Goal: Task Accomplishment & Management: Manage account settings

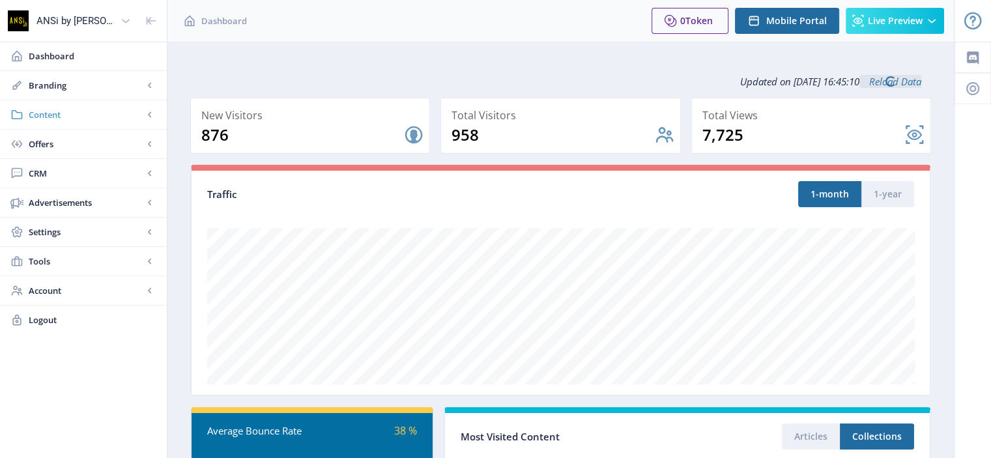
click at [51, 109] on span "Content" at bounding box center [86, 114] width 115 height 13
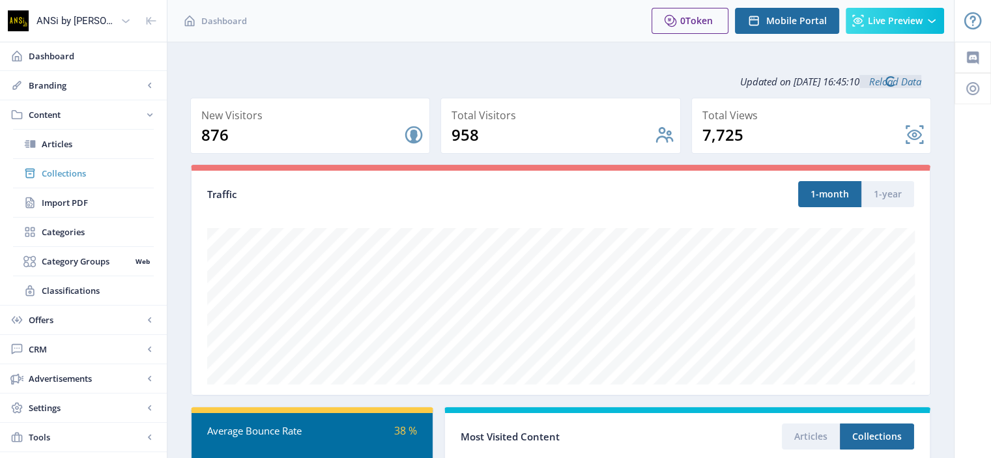
click at [50, 173] on span "Collections" at bounding box center [98, 173] width 112 height 13
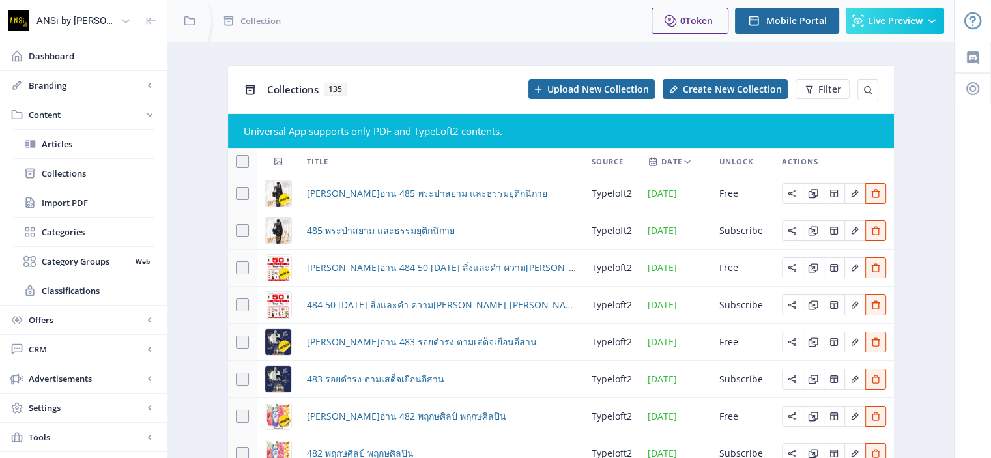
scroll to position [175, 0]
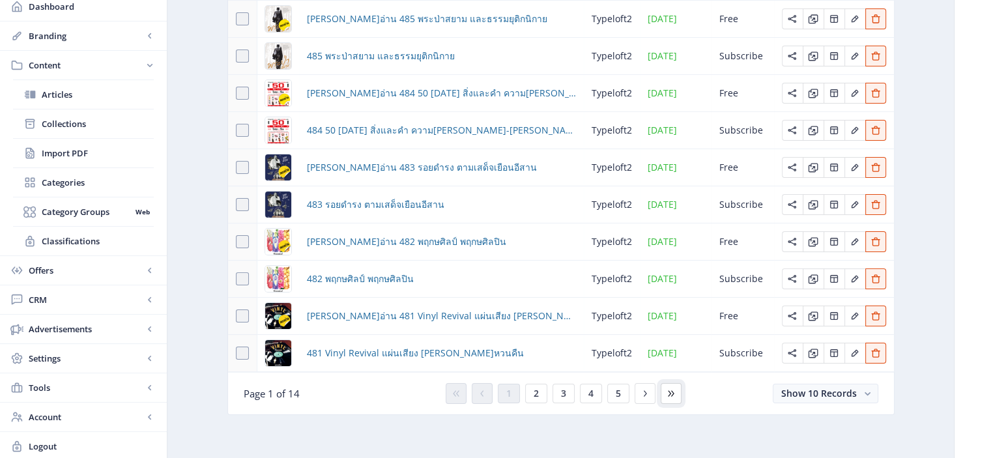
click at [674, 390] on icon at bounding box center [671, 393] width 10 height 10
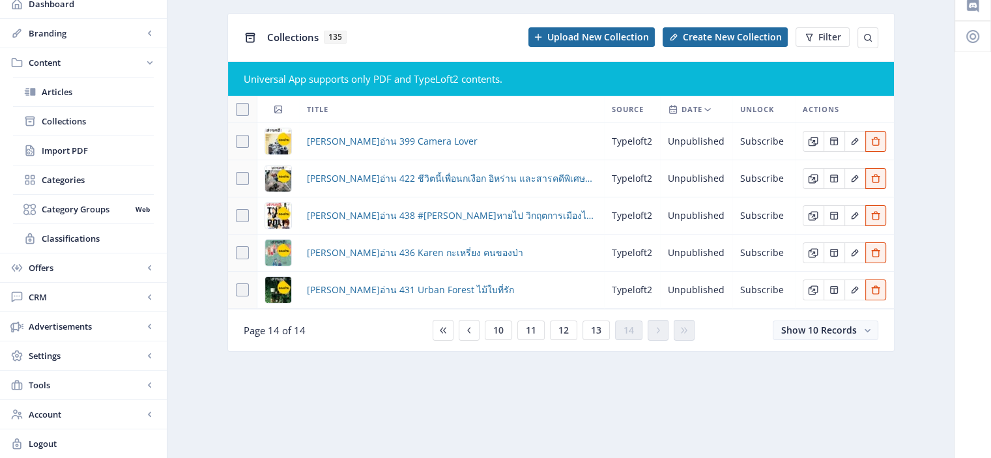
scroll to position [49, 0]
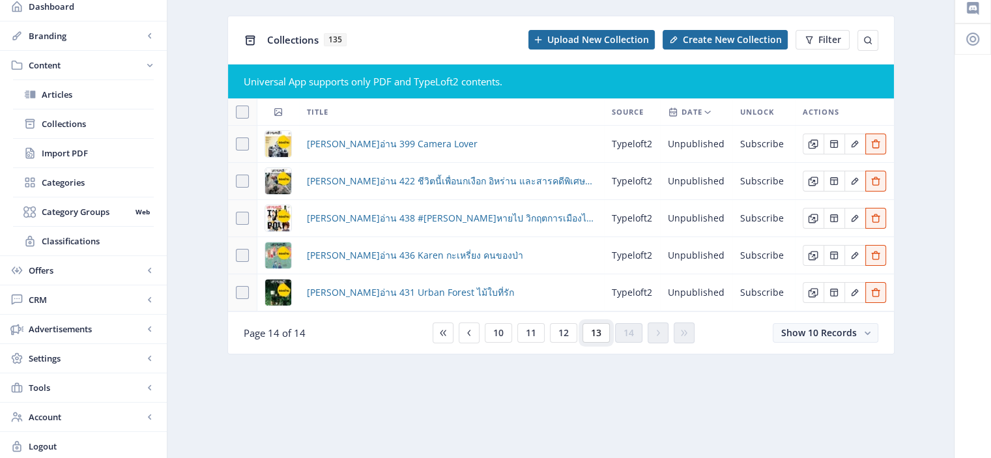
click at [594, 333] on span "13" at bounding box center [596, 333] width 10 height 10
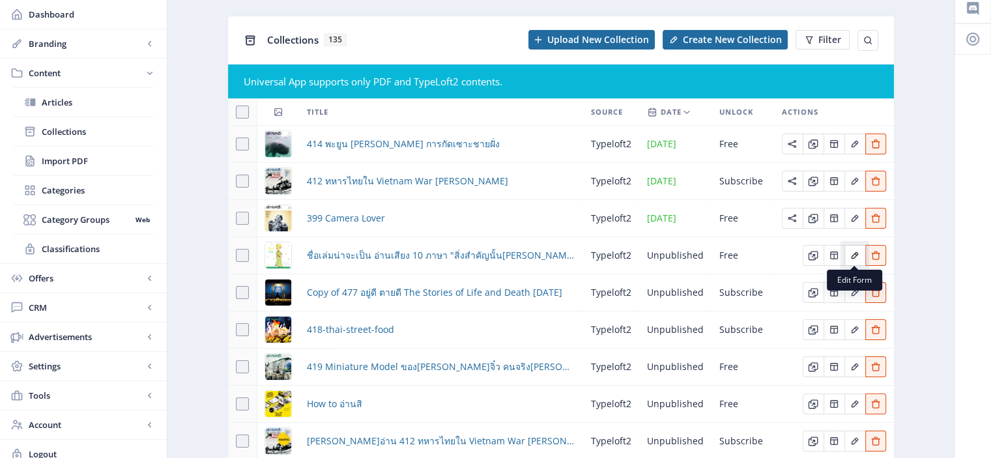
click at [856, 255] on icon "Edit page" at bounding box center [854, 255] width 10 height 10
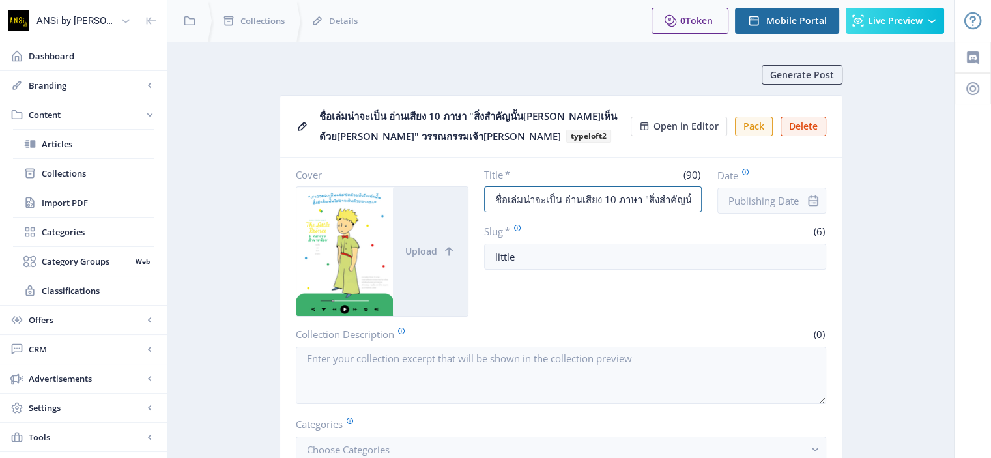
drag, startPoint x: 559, startPoint y: 200, endPoint x: 479, endPoint y: 201, distance: 79.5
click at [479, 201] on div "Cover Upload Title * (90) ชื่อเล่มน่าจะเป็น อ่านเสียง 10 ภาษา "สิ่งสำคัญนั้น[PE…" at bounding box center [561, 242] width 530 height 148
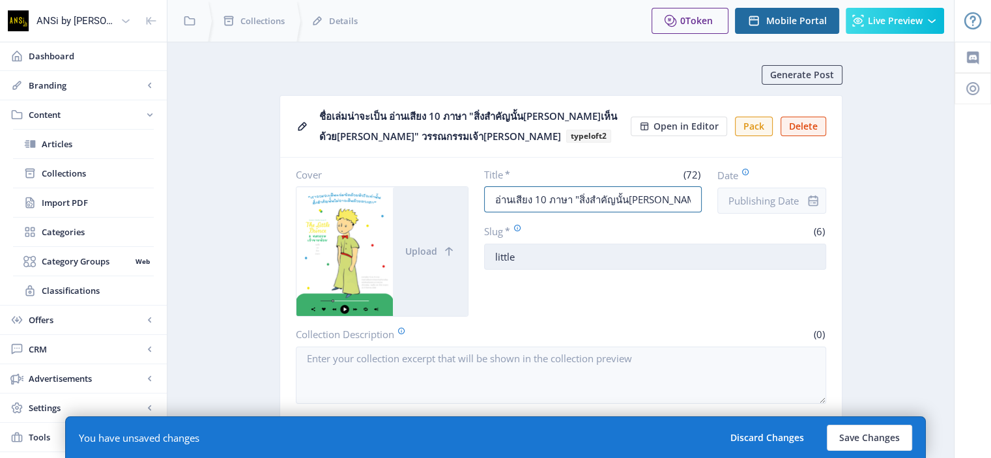
type input "อ่านเสียง 10 ภาษา "สิ่งสำคัญนั้น[PERSON_NAME]เห็นด้วย[PERSON_NAME]" วรรณกรรมเจ้…"
click at [535, 252] on input "little" at bounding box center [655, 257] width 342 height 26
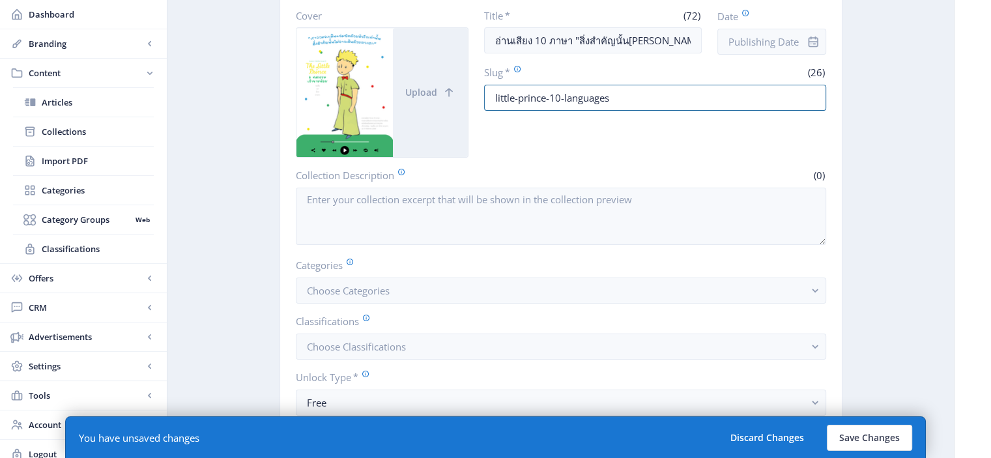
scroll to position [160, 0]
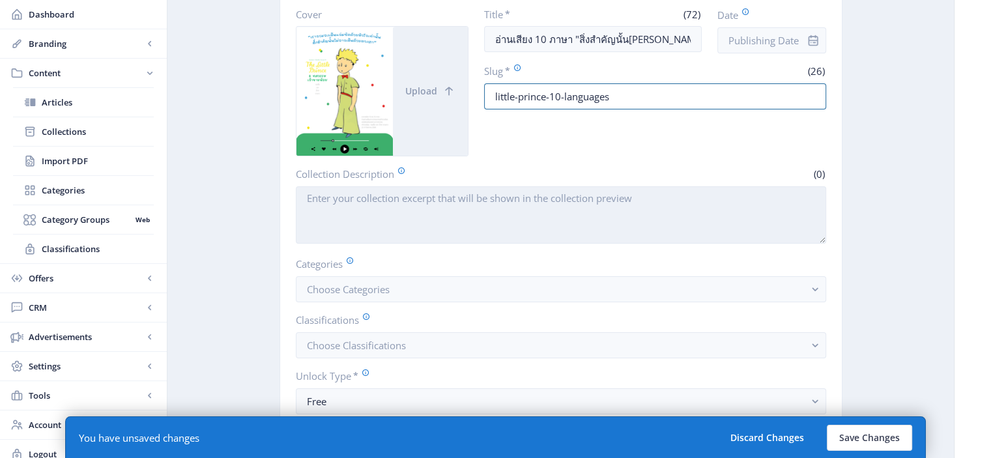
type input "little-prince-10-languages"
click at [442, 196] on textarea "Collection Description" at bounding box center [561, 214] width 530 height 57
paste textarea "”It is only with the heart that one can see rightly; what is essential is invis…"
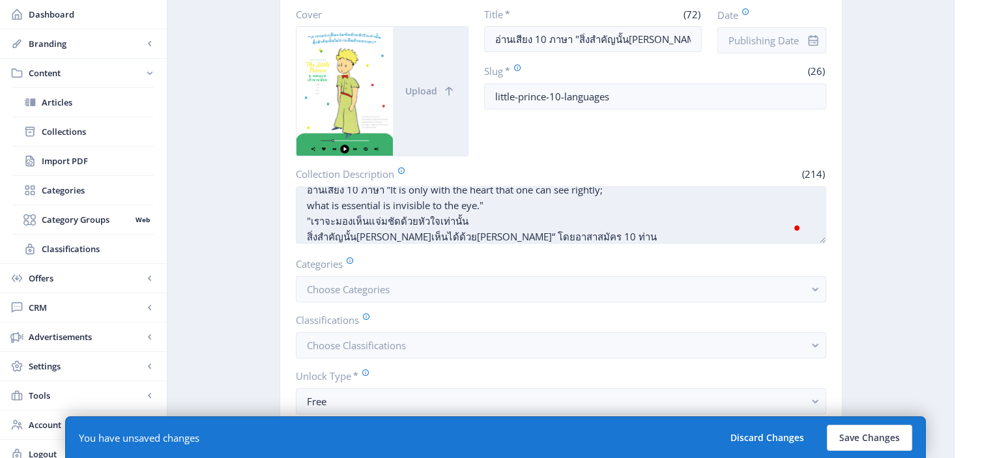
scroll to position [25, 0]
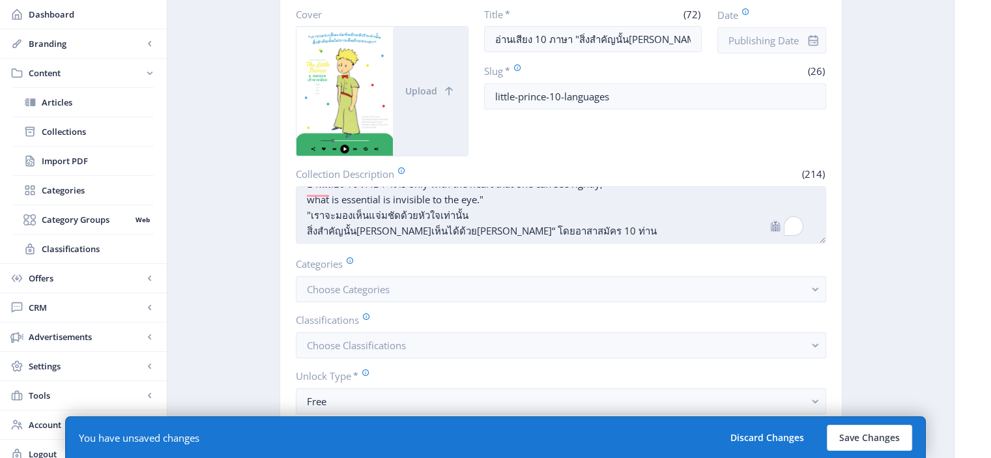
paste textarea "นิทรรศการ “8 [PERSON_NAME][PERSON_NAME] : รอยยิ้ม เวลา น้ำตา ดวงดาว” ระหว่าง[PE…"
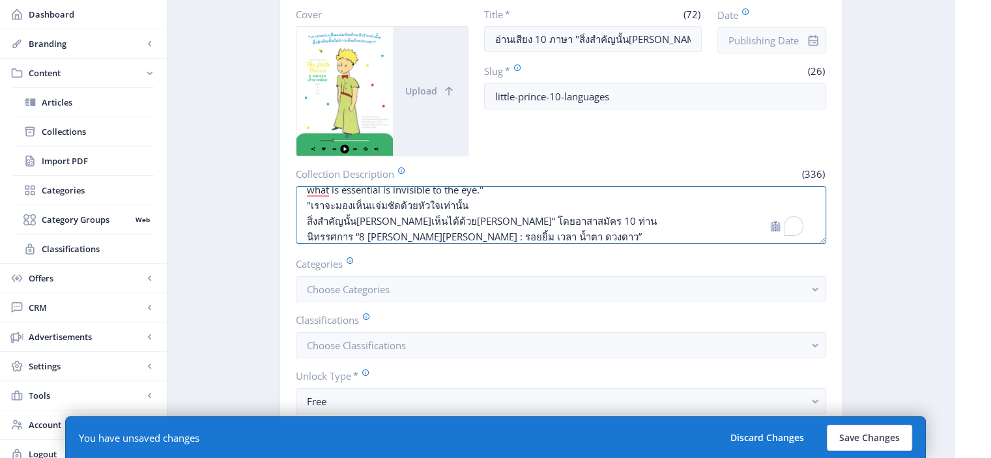
scroll to position [41, 0]
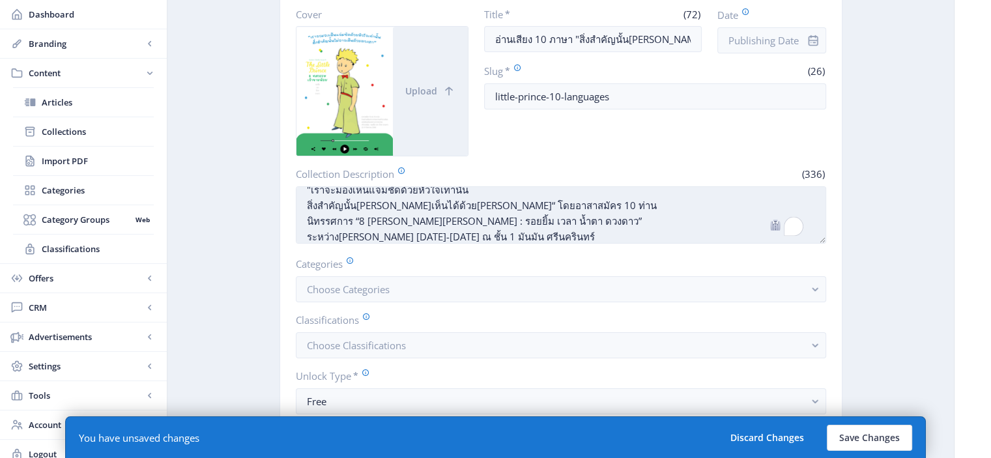
click at [305, 221] on textarea "อ่านเสียง 10 ภาษา ”It is only with the heart that one can see rightly; what is …" at bounding box center [561, 214] width 530 height 57
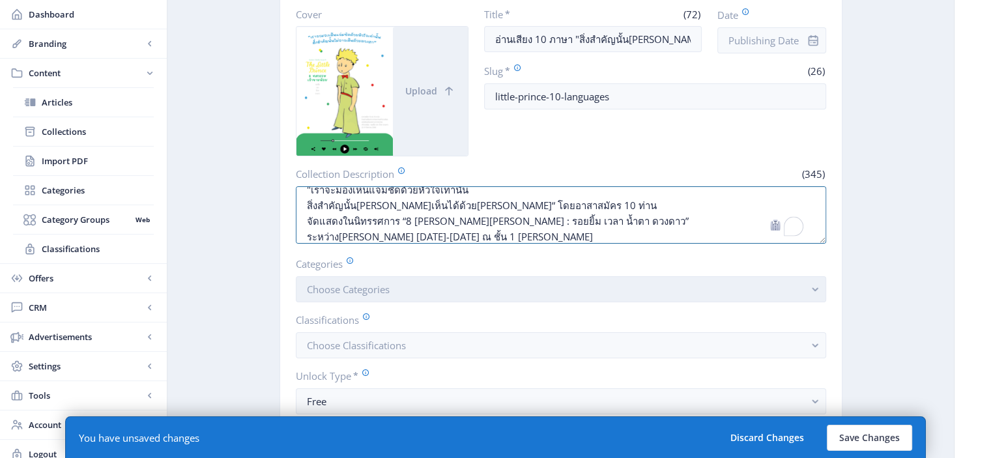
type textarea "อ่านเสียง 10 ภาษา ”It is only with the heart that one can see rightly; what is …"
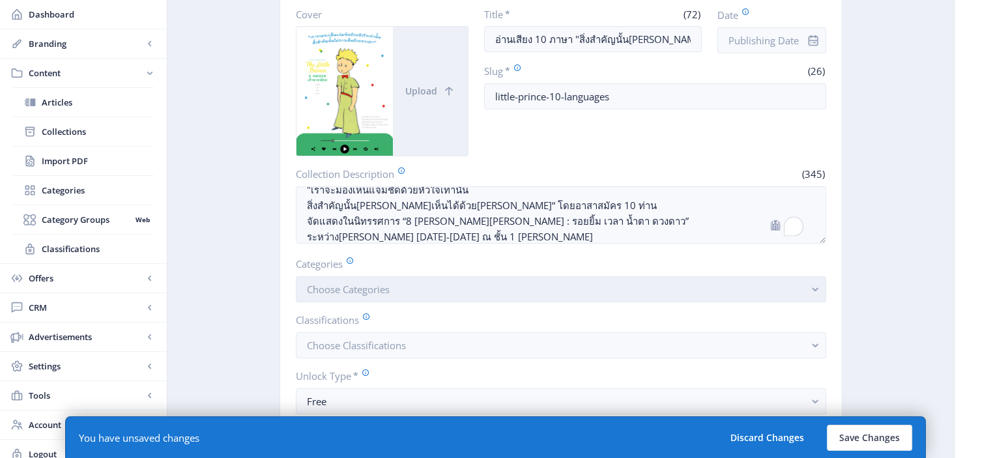
click at [448, 287] on button "Choose Categories" at bounding box center [561, 289] width 530 height 26
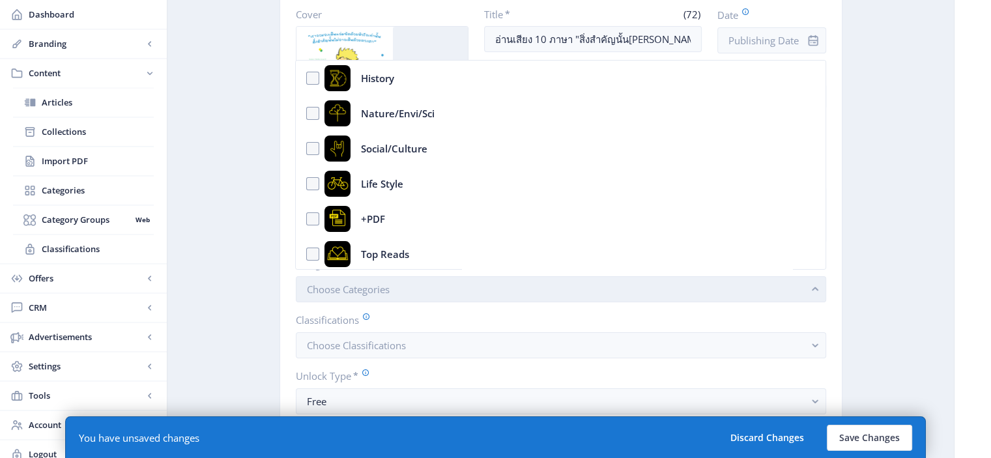
scroll to position [0, 0]
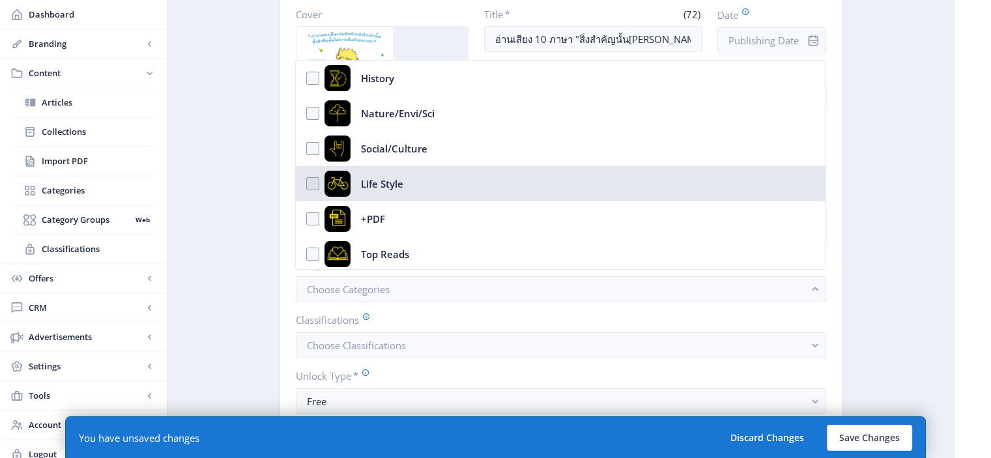
click at [309, 184] on nb-option "Life Style" at bounding box center [560, 183] width 529 height 35
checkbox input "true"
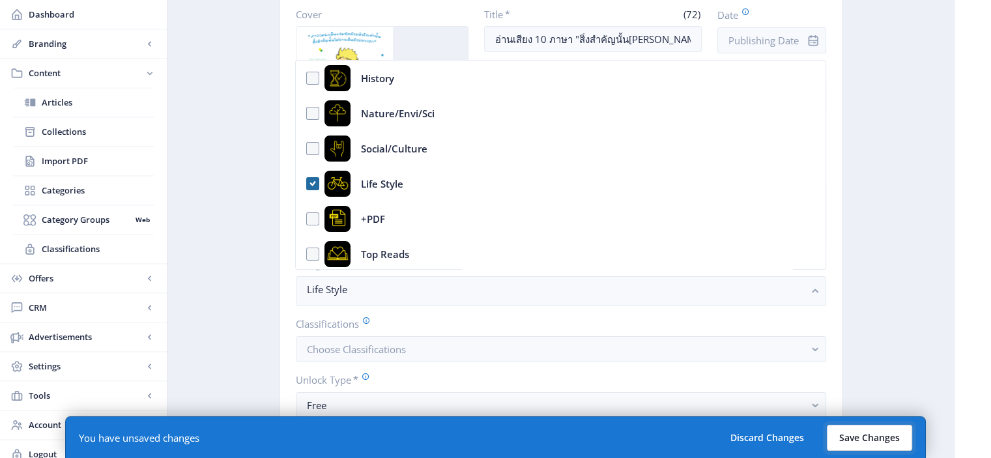
click at [868, 438] on button "Save Changes" at bounding box center [868, 438] width 85 height 26
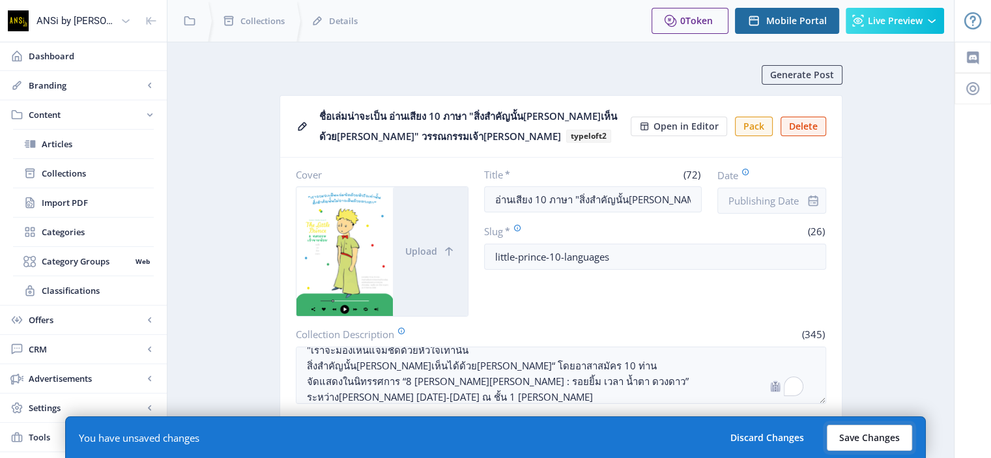
scroll to position [160, 0]
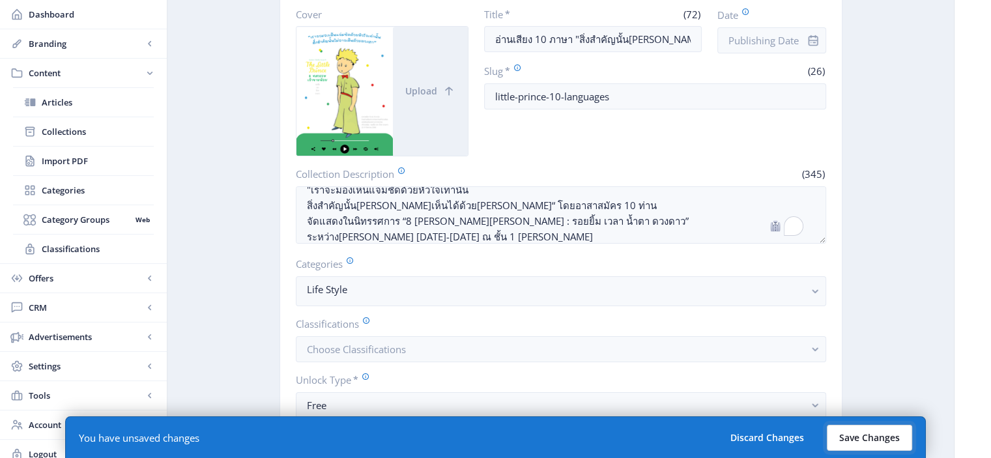
click at [876, 436] on button "Save Changes" at bounding box center [868, 438] width 85 height 26
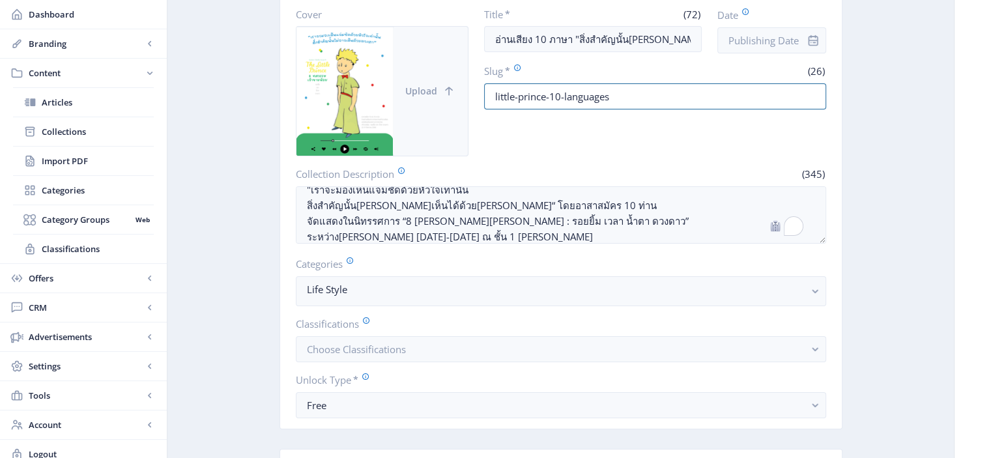
drag, startPoint x: 617, startPoint y: 100, endPoint x: 419, endPoint y: 104, distance: 198.0
click at [419, 104] on div "Cover Upload Title * (72) อ่านเสียง 10 ภาษา "สิ่งสำคัญนั้น[PERSON_NAME]เห็นด้วย…" at bounding box center [561, 82] width 530 height 148
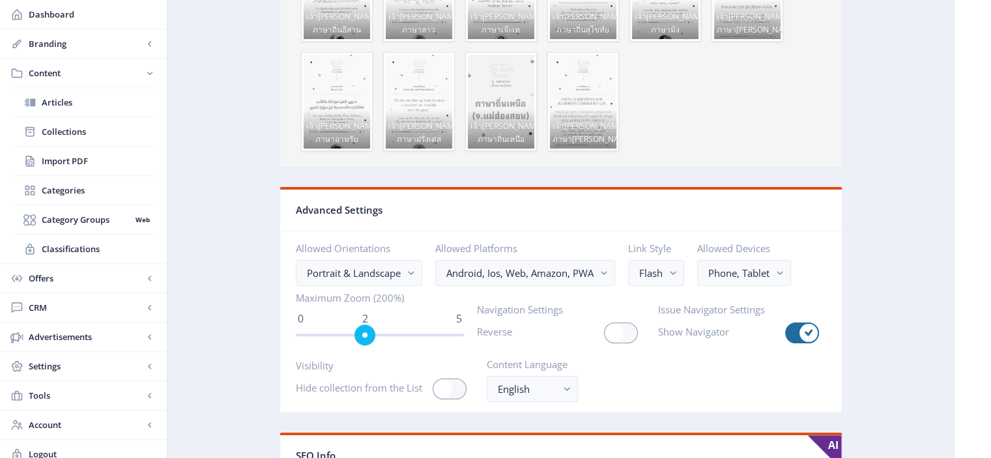
scroll to position [1395, 0]
click at [378, 333] on ngx-slider "0 5 2.5" at bounding box center [380, 334] width 168 height 3
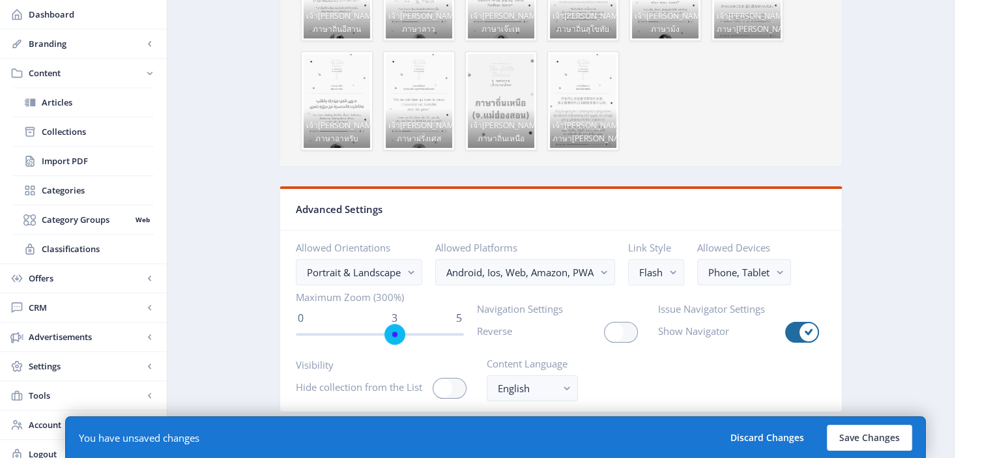
drag, startPoint x: 378, startPoint y: 327, endPoint x: 393, endPoint y: 328, distance: 15.0
click at [393, 328] on span "ngx-slider" at bounding box center [394, 334] width 21 height 21
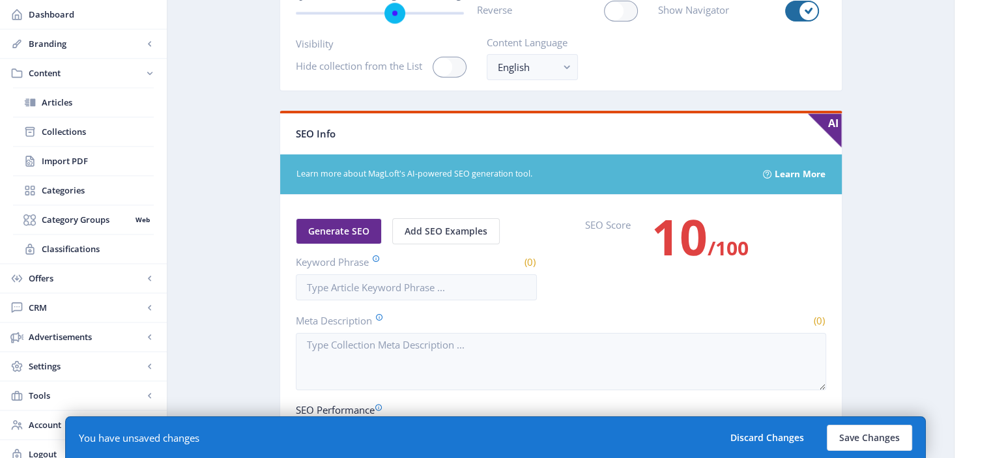
scroll to position [1718, 0]
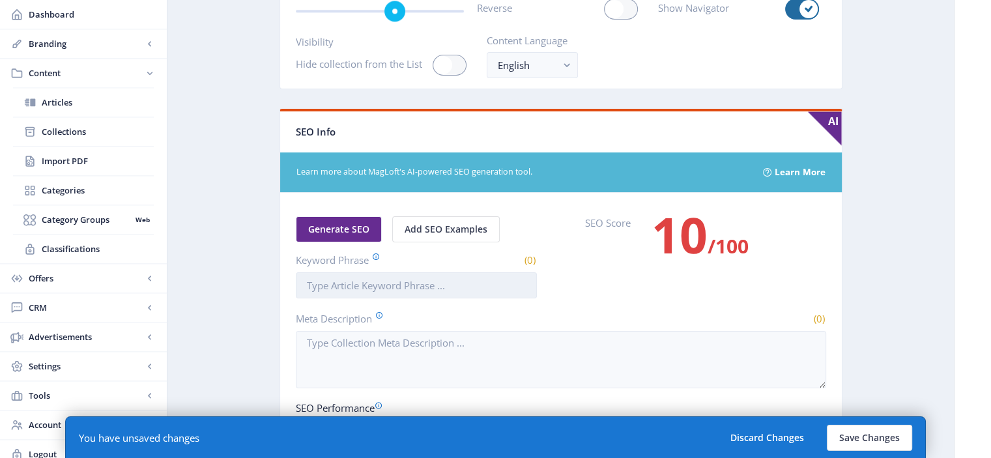
click at [358, 281] on input "Keyword Phrase" at bounding box center [416, 285] width 241 height 26
paste input "little-prince-10-languages"
type input "little-prince-10-languages"
click at [878, 442] on button "Save Changes" at bounding box center [868, 438] width 85 height 26
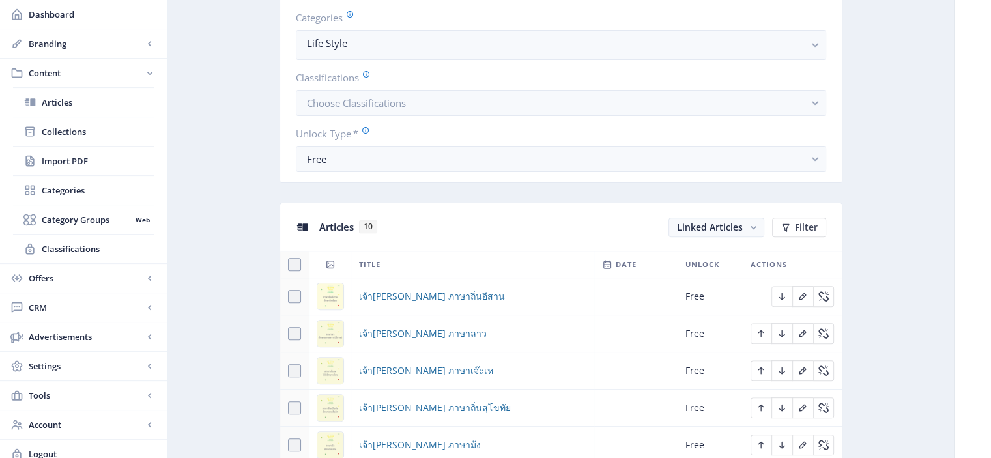
scroll to position [0, 0]
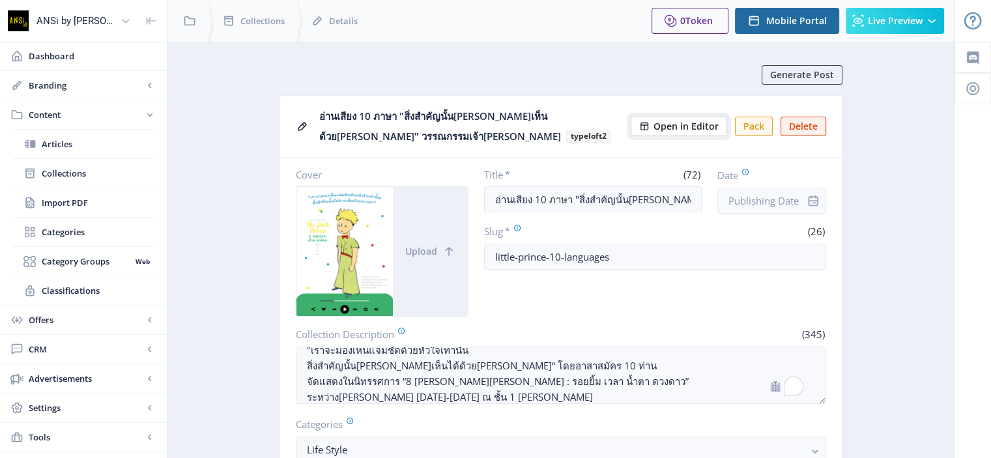
click at [675, 127] on span "Open in Editor" at bounding box center [685, 126] width 65 height 10
click at [757, 127] on button "Pack" at bounding box center [754, 127] width 38 height 20
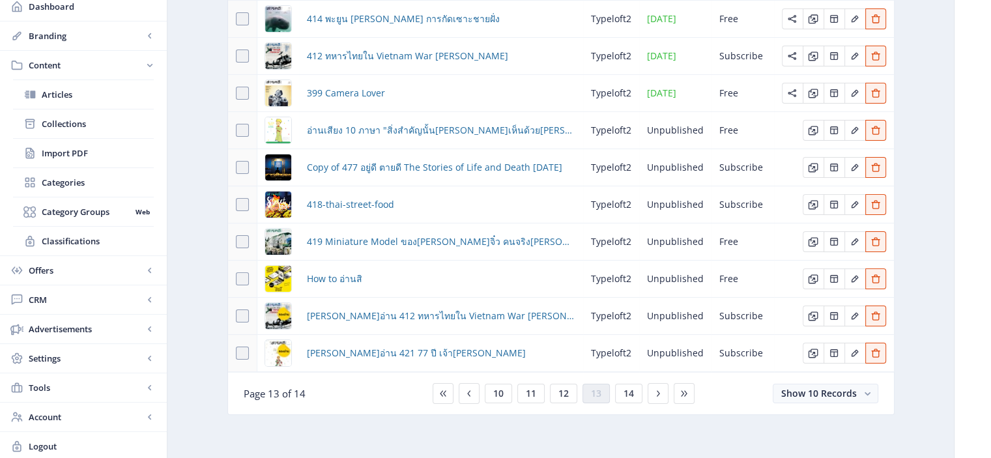
scroll to position [120, 0]
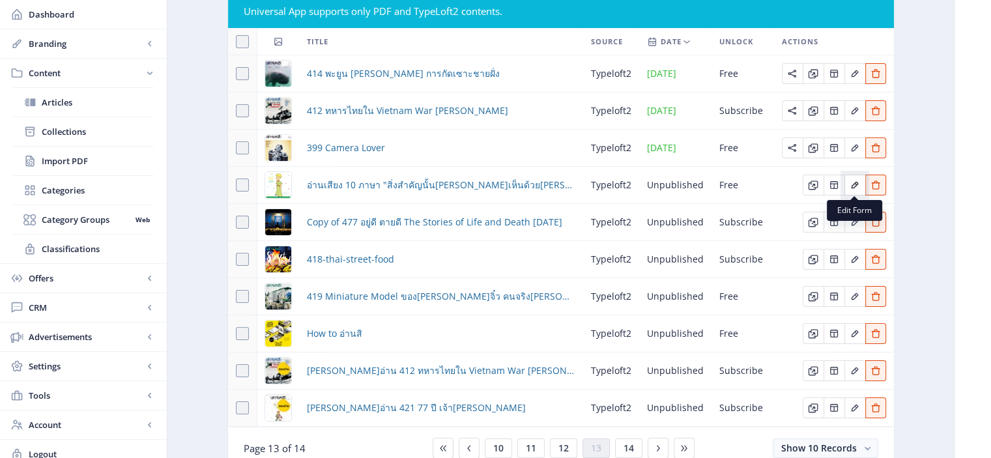
click at [854, 183] on icon "Edit page" at bounding box center [854, 185] width 7 height 7
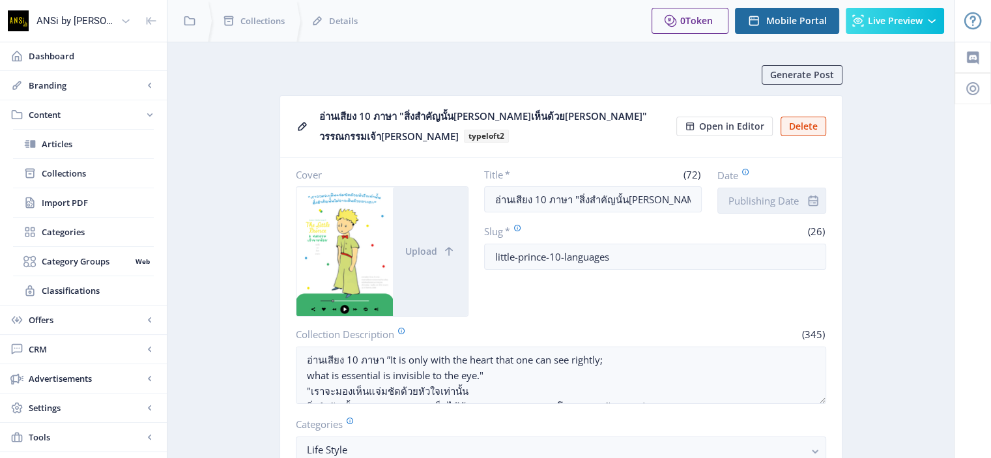
click at [765, 205] on input "Date" at bounding box center [771, 201] width 109 height 26
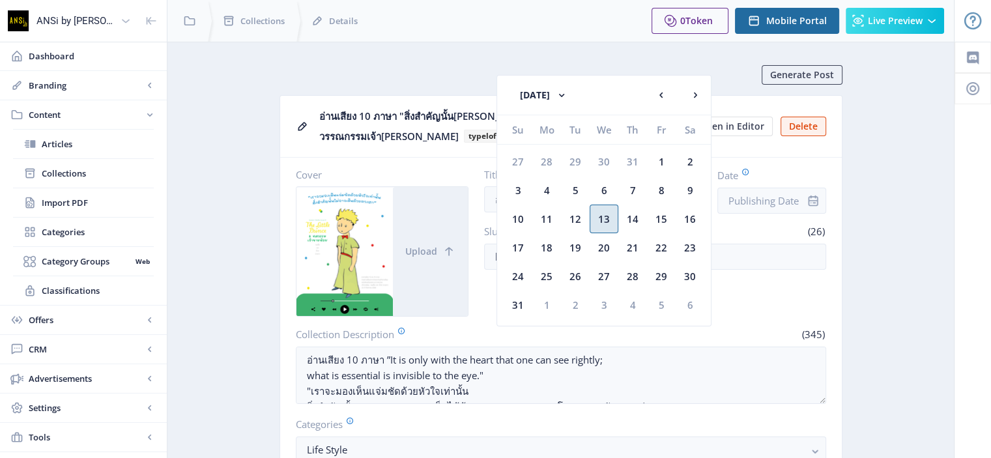
click at [599, 219] on div "13" at bounding box center [603, 219] width 29 height 29
type input "[DATE]"
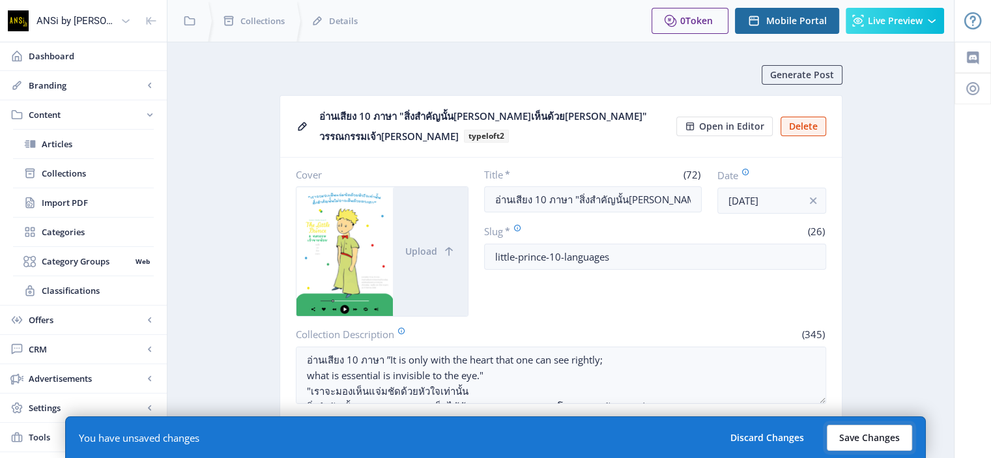
click at [847, 438] on button "Save Changes" at bounding box center [868, 438] width 85 height 26
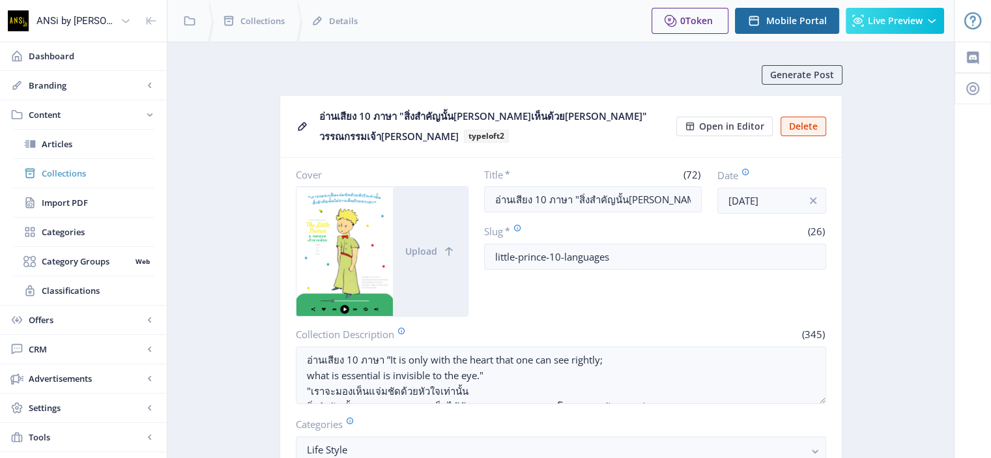
click at [91, 169] on span "Collections" at bounding box center [98, 173] width 112 height 13
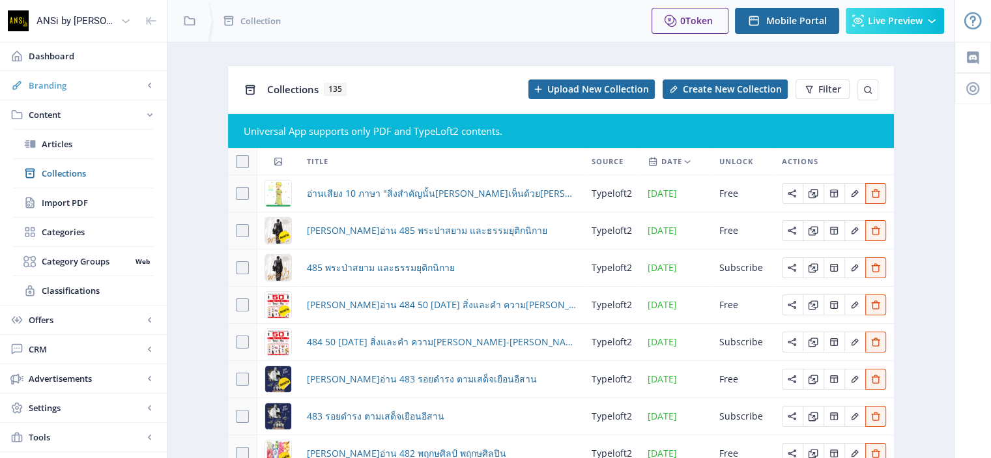
click at [38, 85] on span "Branding" at bounding box center [86, 85] width 115 height 13
click at [51, 145] on span "Appearance" at bounding box center [98, 143] width 112 height 13
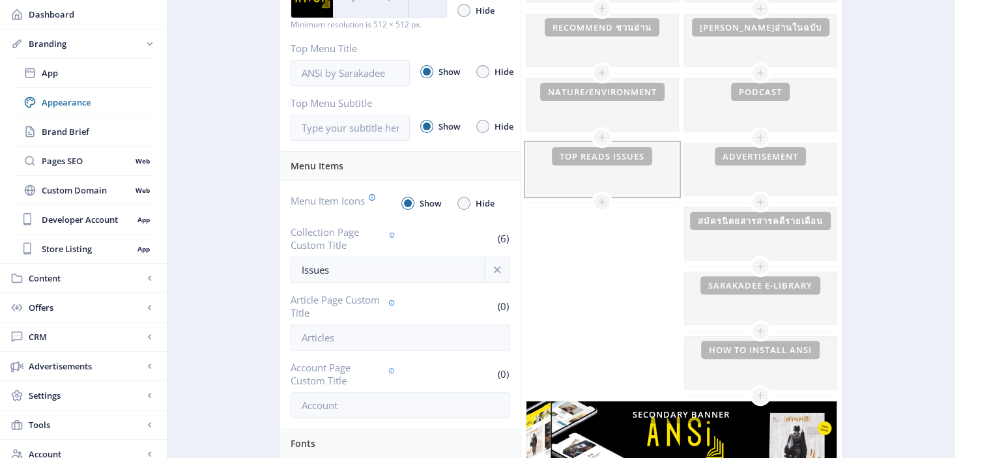
scroll to position [220, 0]
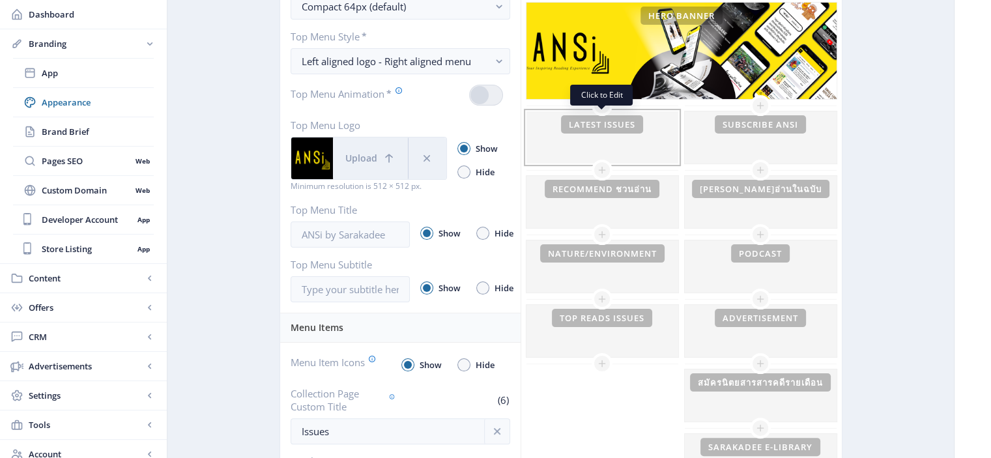
click at [617, 125] on div at bounding box center [602, 137] width 152 height 52
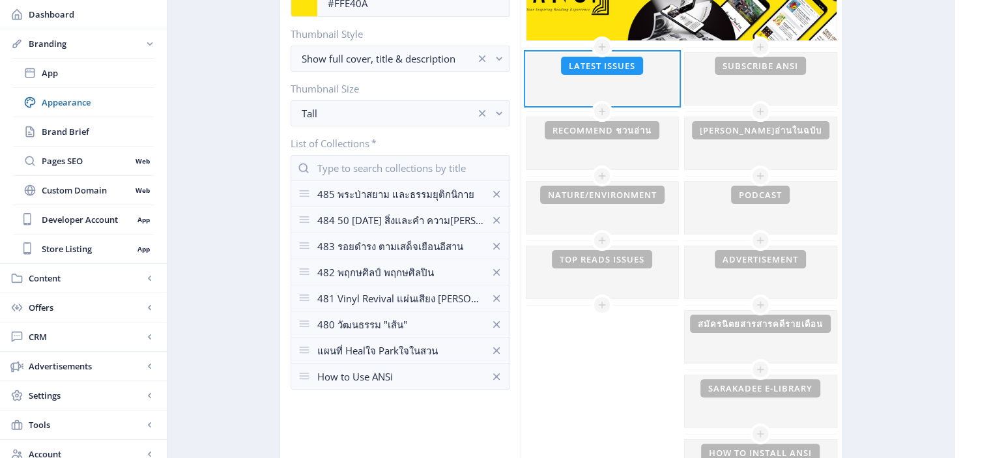
scroll to position [278, 0]
click at [425, 166] on input "text" at bounding box center [399, 169] width 219 height 26
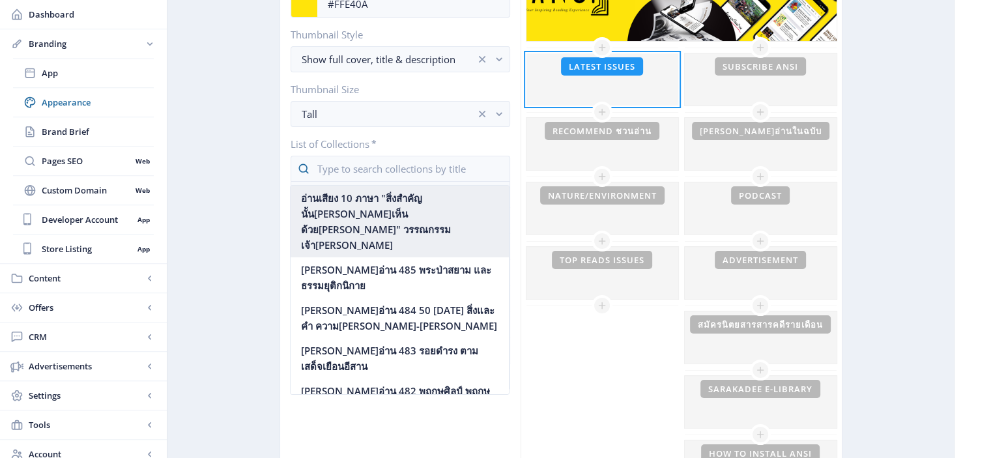
click at [376, 206] on nb-option "อ่านเสียง 10 ภาษา "สิ่งสำคัญนั้น[PERSON_NAME]เห็นด้วย[PERSON_NAME]" วรรณกรรมเจ้…" at bounding box center [399, 222] width 218 height 72
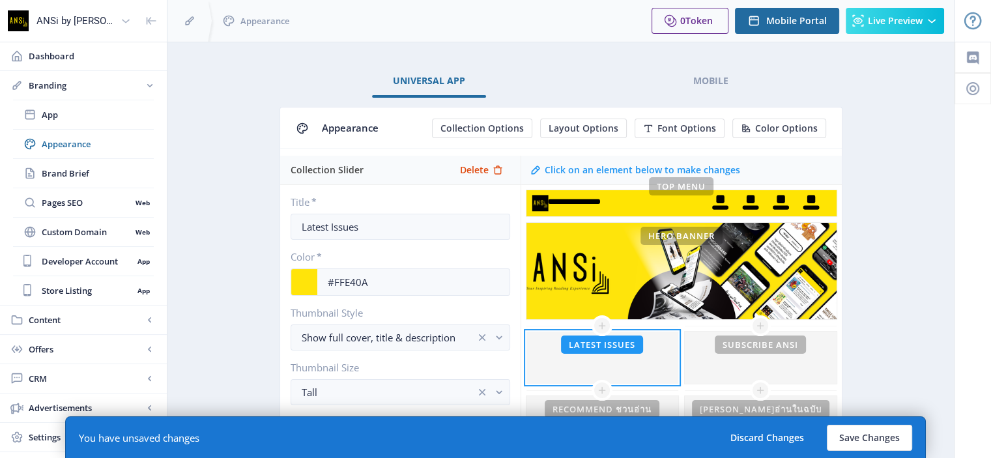
scroll to position [278, 0]
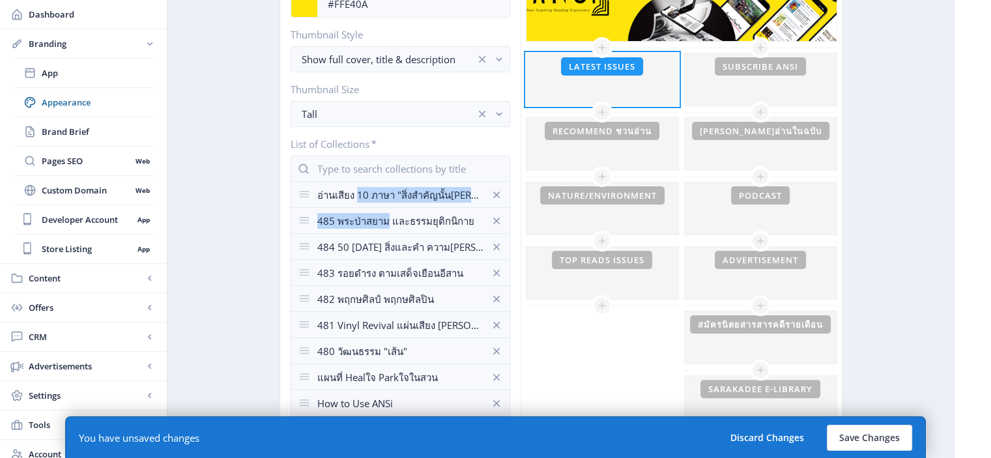
drag, startPoint x: 376, startPoint y: 206, endPoint x: 350, endPoint y: 191, distance: 30.1
drag, startPoint x: 302, startPoint y: 192, endPoint x: 289, endPoint y: 216, distance: 27.7
click at [862, 427] on button "Save Changes" at bounding box center [868, 438] width 85 height 26
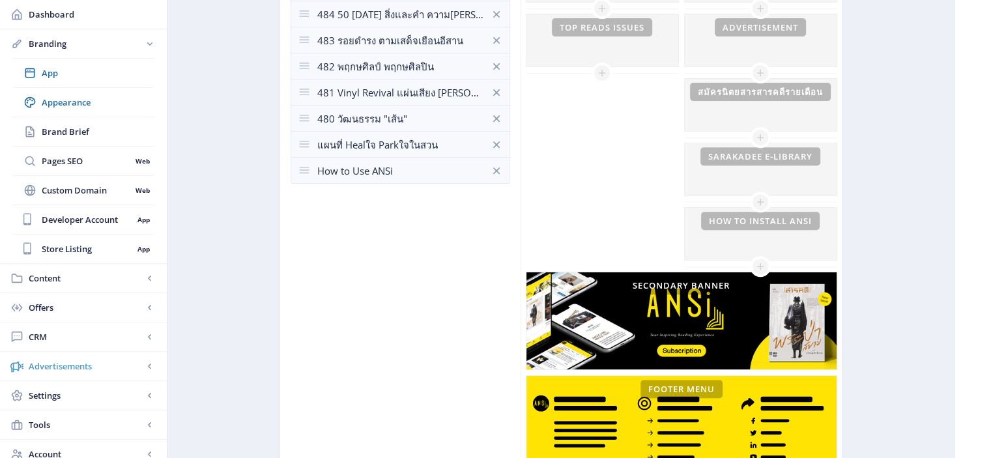
scroll to position [510, 0]
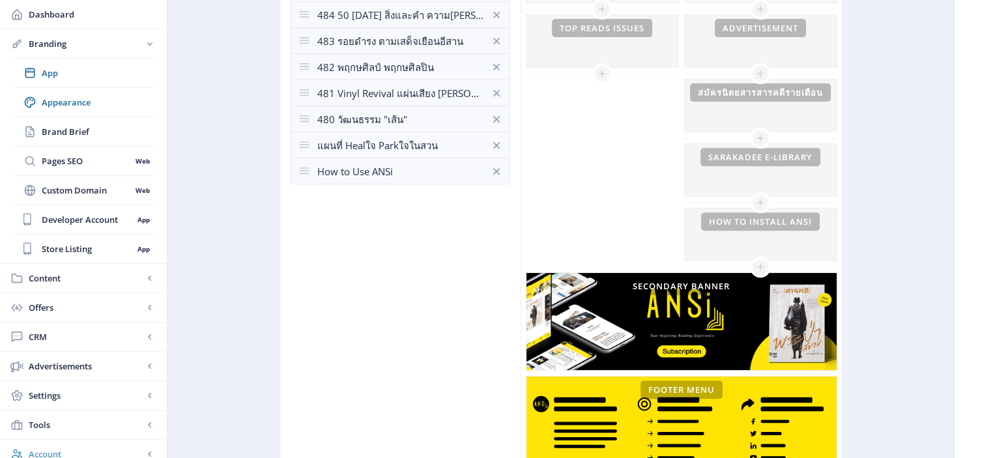
click at [118, 450] on span "Account" at bounding box center [86, 453] width 115 height 13
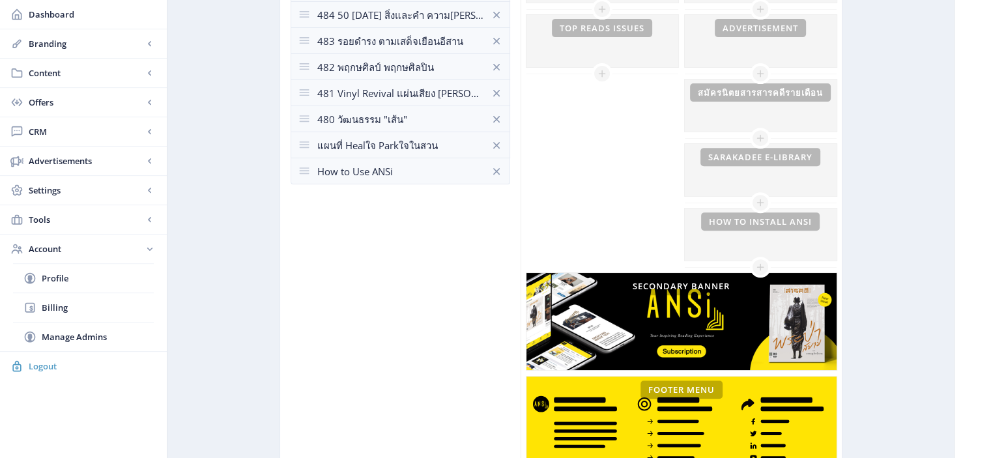
click at [40, 365] on span "Logout" at bounding box center [93, 366] width 128 height 13
